Goal: Information Seeking & Learning: Learn about a topic

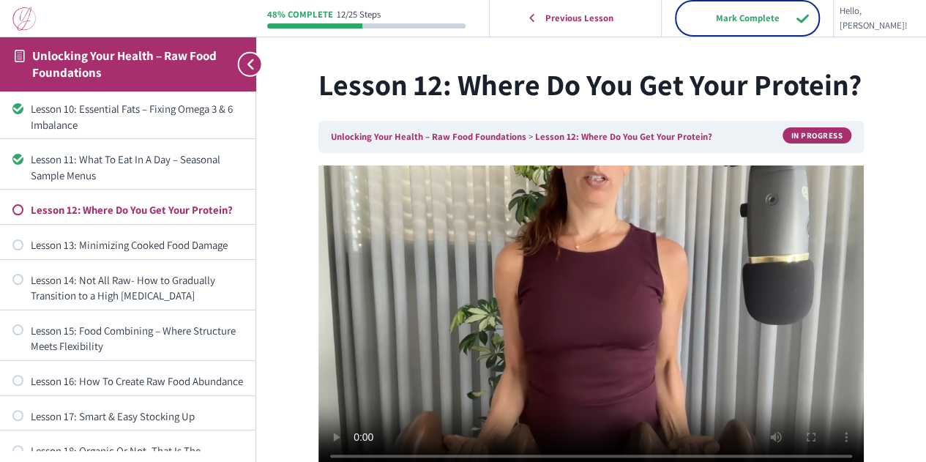
click at [773, 23] on input "Mark Complete" at bounding box center [747, 18] width 139 height 30
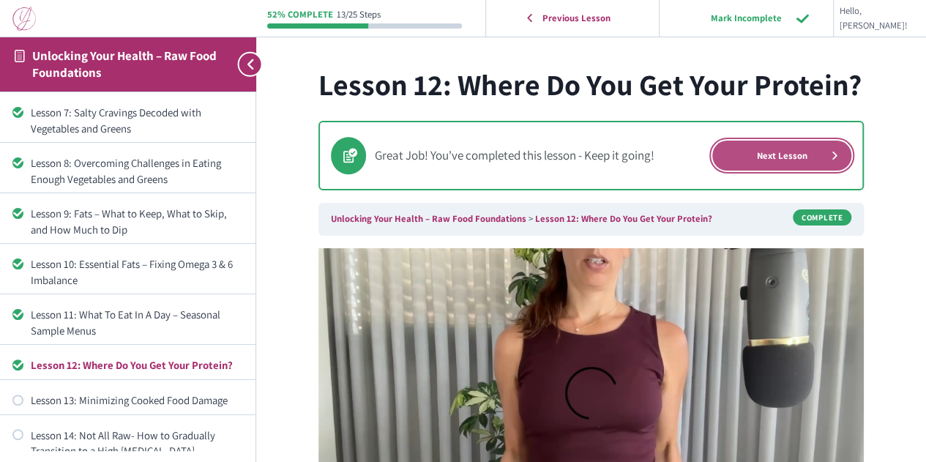
click at [775, 157] on link "Next Lesson" at bounding box center [782, 156] width 139 height 30
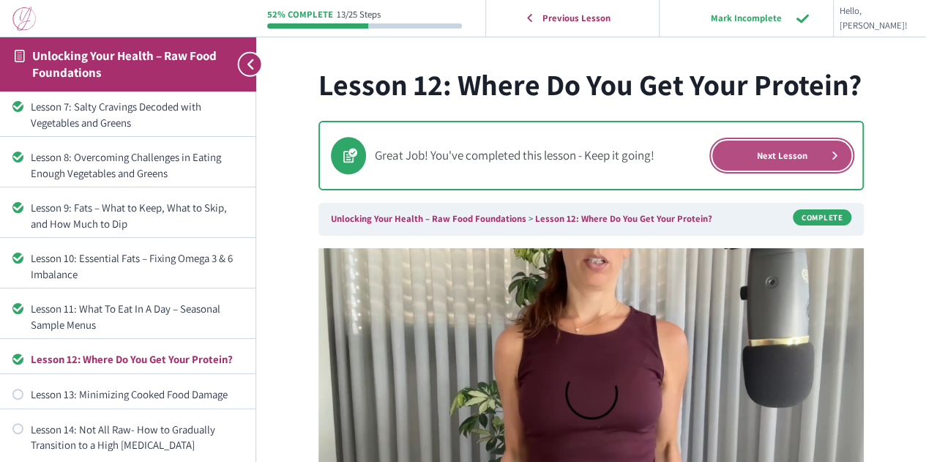
scroll to position [315, 0]
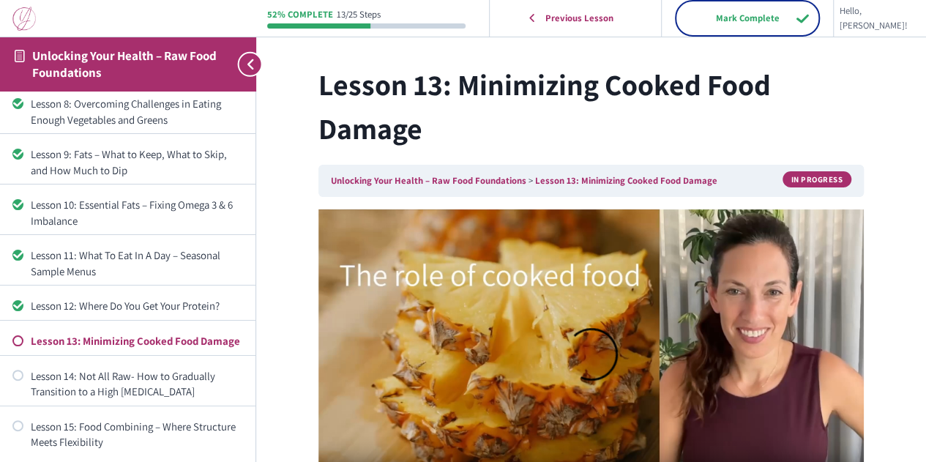
click at [780, 25] on input "Mark Complete" at bounding box center [747, 18] width 139 height 30
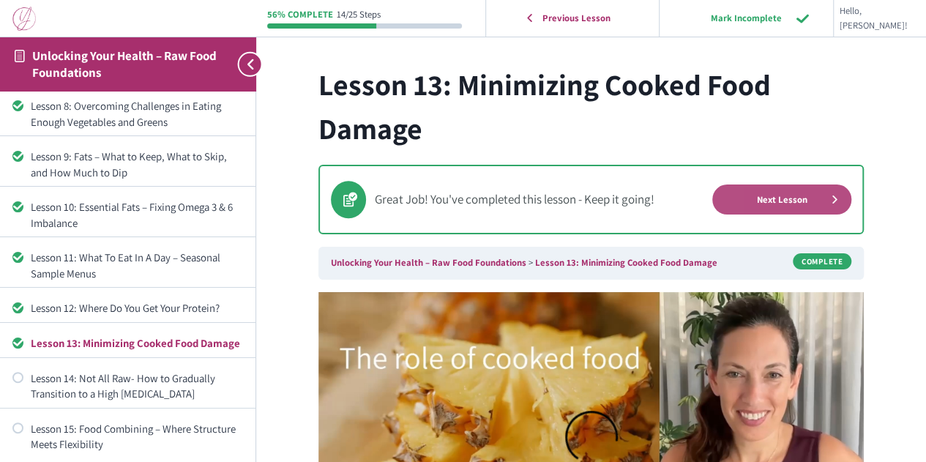
scroll to position [365, 0]
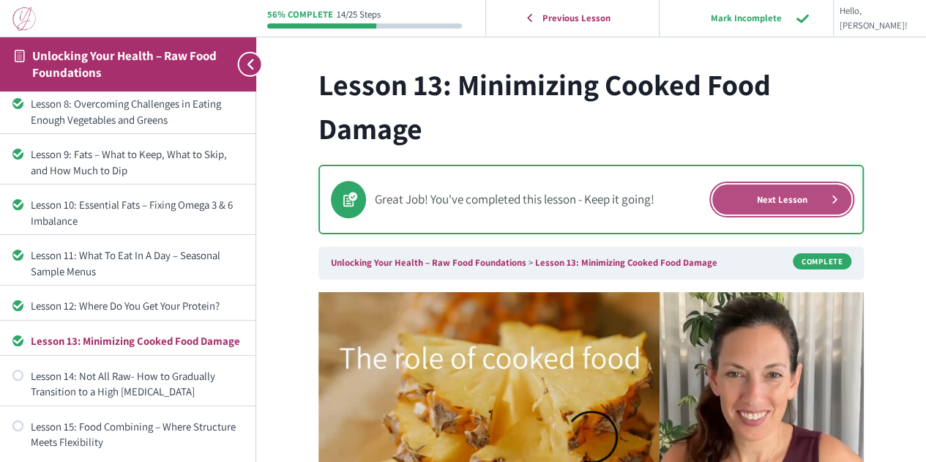
click at [786, 188] on link "Next Lesson" at bounding box center [782, 200] width 139 height 30
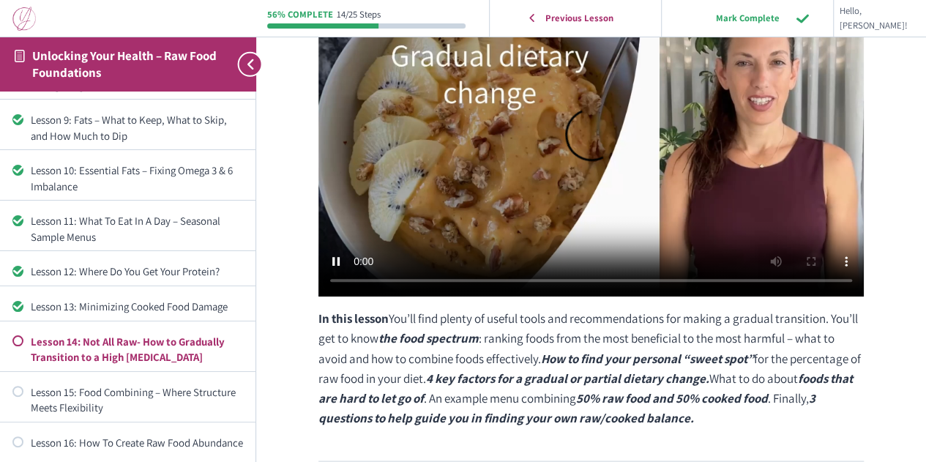
scroll to position [146, 0]
